Goal: Task Accomplishment & Management: Manage account settings

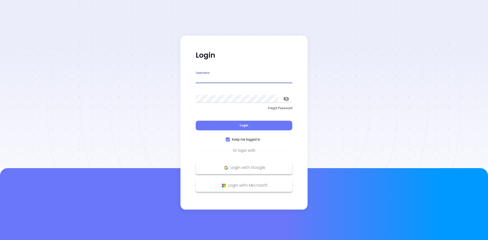
click at [202, 78] on input "Username" at bounding box center [244, 79] width 97 height 8
click at [210, 79] on input "Username" at bounding box center [244, 79] width 97 height 8
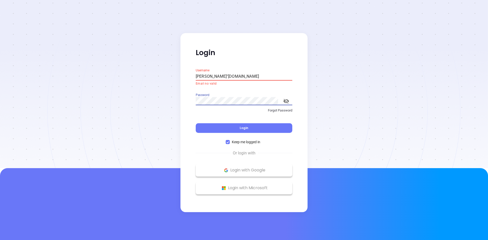
click at [206, 76] on input "[PERSON_NAME]"[DOMAIN_NAME]" at bounding box center [244, 76] width 97 height 8
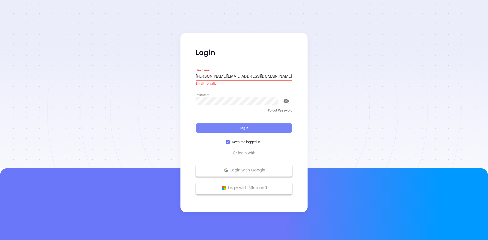
type input "[PERSON_NAME][EMAIL_ADDRESS][DOMAIN_NAME]"
click at [240, 128] on span "Login" at bounding box center [244, 128] width 9 height 4
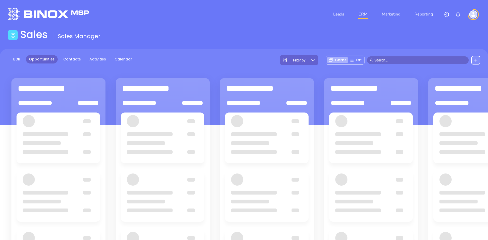
click at [155, 20] on div at bounding box center [85, 14] width 160 height 12
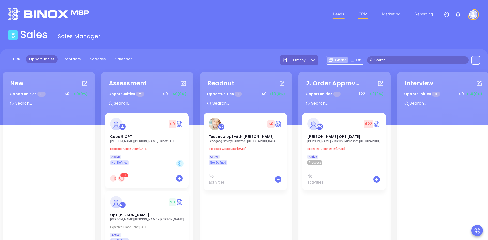
click at [339, 11] on link "Leads" at bounding box center [338, 14] width 15 height 10
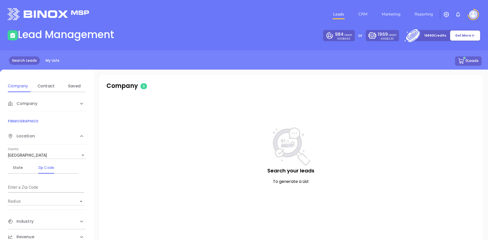
click at [152, 24] on header "Leads CRM Marketing Reporting Financial Leads Leads" at bounding box center [244, 14] width 473 height 28
click at [412, 54] on div "Search Leads My Lists 0 Leads" at bounding box center [244, 66] width 494 height 33
click at [446, 15] on img "button" at bounding box center [446, 14] width 6 height 6
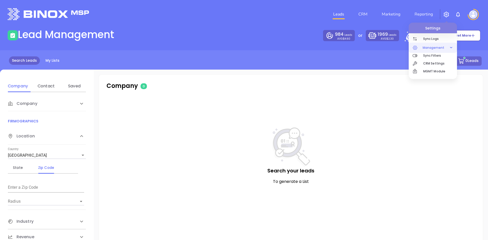
click at [431, 49] on span "Management" at bounding box center [433, 48] width 27 height 10
click at [340, 67] on div "Search Leads My Lists 0 Leads" at bounding box center [244, 66] width 494 height 33
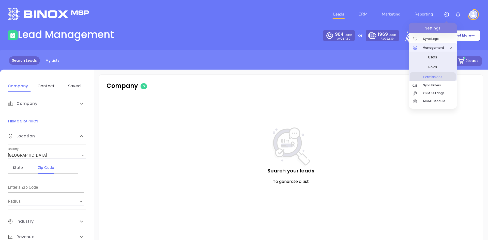
click at [436, 76] on span "Permissions" at bounding box center [432, 77] width 38 height 10
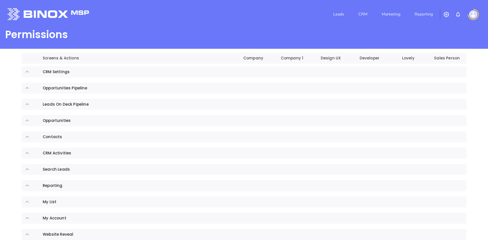
click at [285, 38] on div "Permissions" at bounding box center [244, 35] width 488 height 14
click at [342, 14] on link "Leads" at bounding box center [338, 14] width 15 height 10
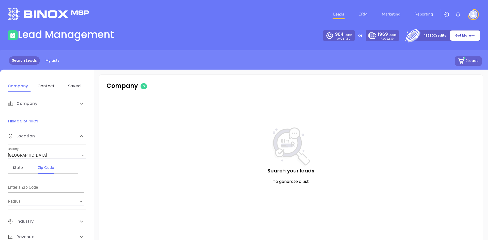
click at [253, 24] on header "Leads CRM Marketing Reporting Financial Leads Leads" at bounding box center [244, 14] width 473 height 28
click at [255, 47] on main "Lead Management 984 Leads AVG $4.60 or 1969 Leads AVG $2.30 19690 Credits Get M…" at bounding box center [244, 141] width 488 height 227
